Goal: Transaction & Acquisition: Purchase product/service

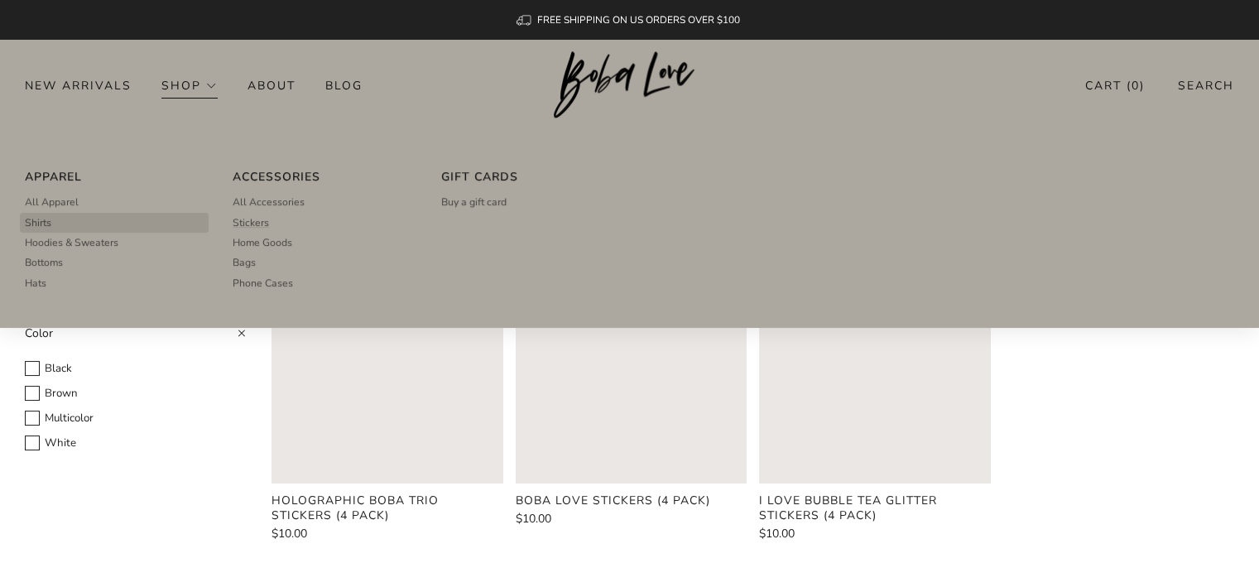
click at [50, 224] on span "Shirts" at bounding box center [38, 222] width 26 height 15
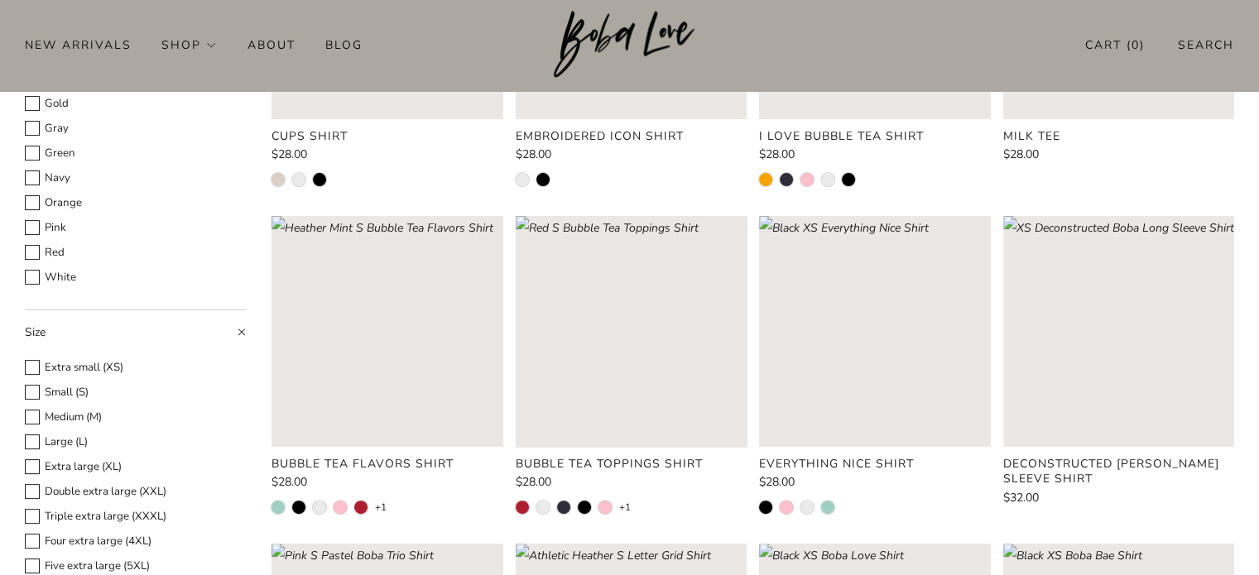
scroll to position [79, 0]
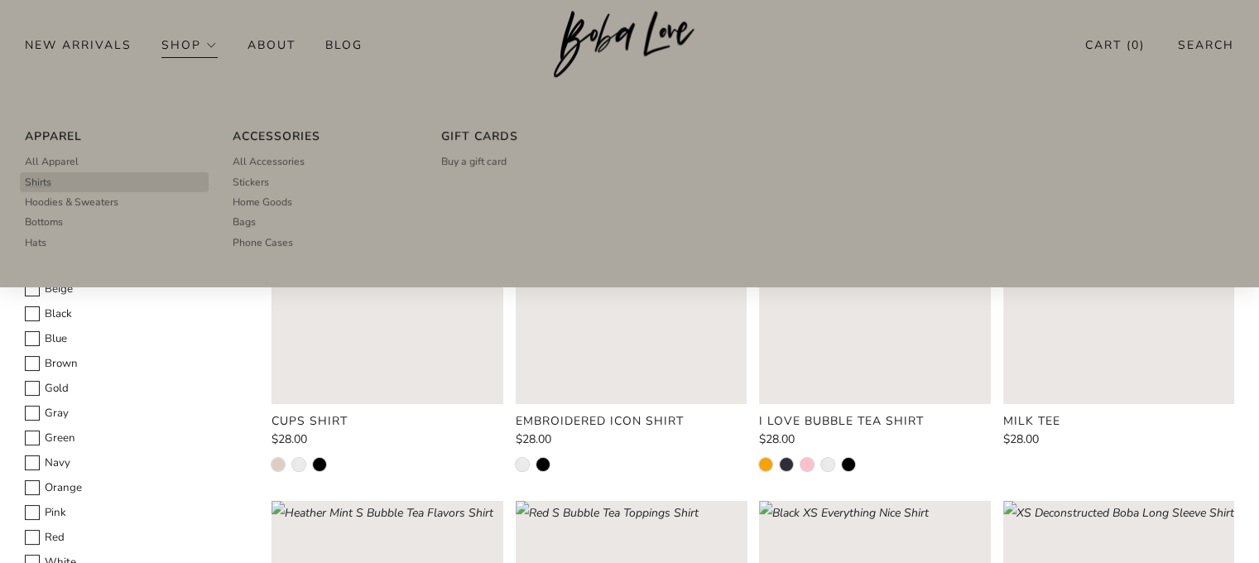
click at [52, 178] on link "Shirts" at bounding box center [114, 182] width 178 height 20
